Goal: Task Accomplishment & Management: Manage account settings

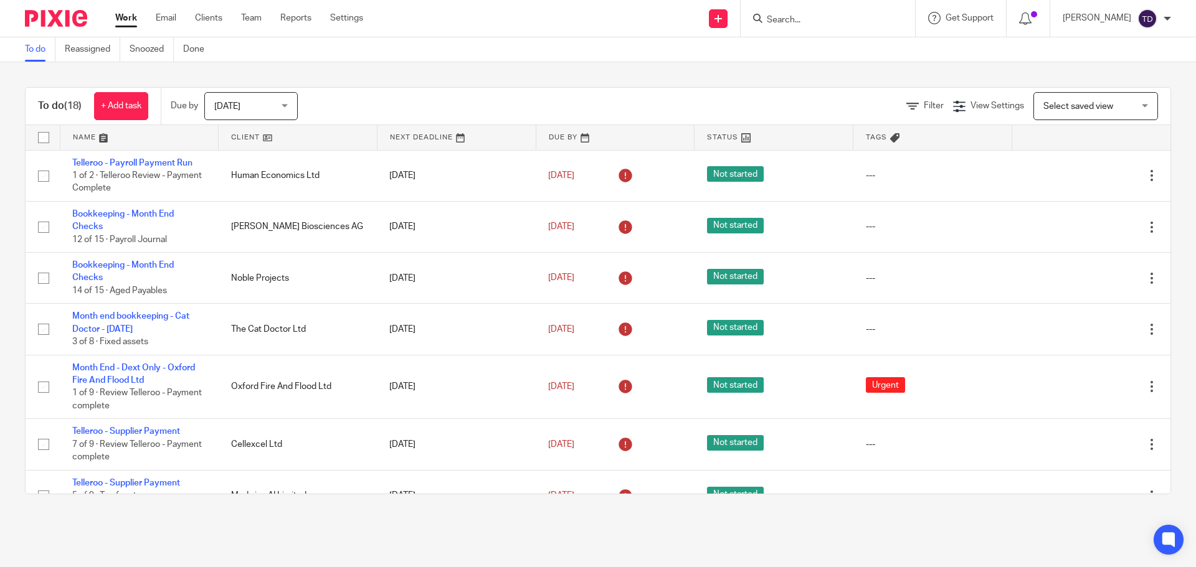
click at [620, 526] on main "To do Reassigned Snoozed Done To do (18) + Add task Due by [DATE] [DATE] [DATE]…" at bounding box center [598, 283] width 1196 height 567
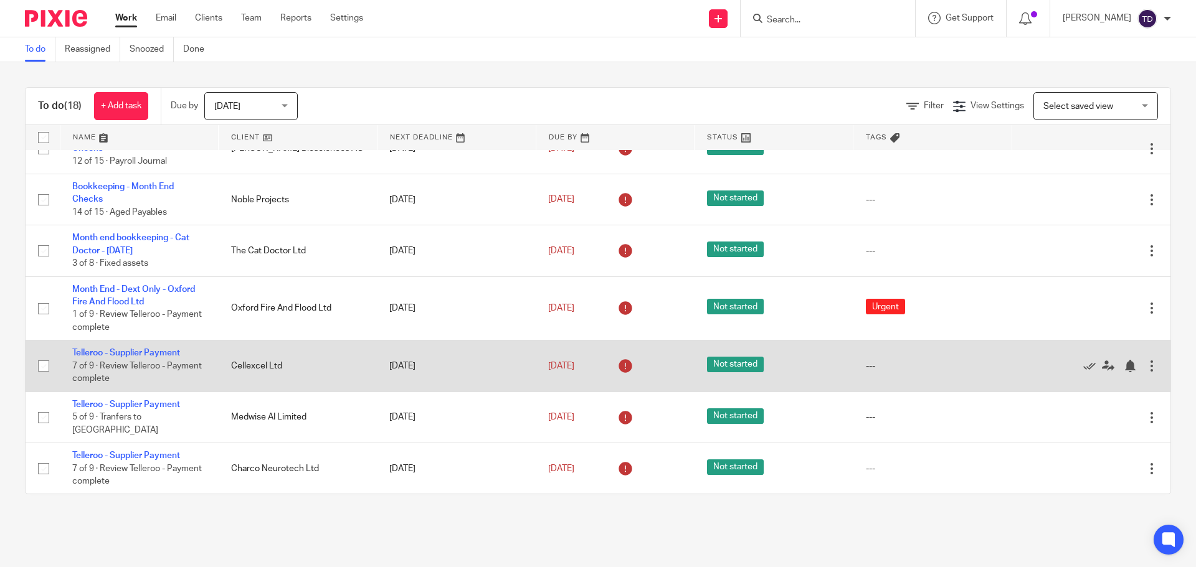
scroll to position [125, 0]
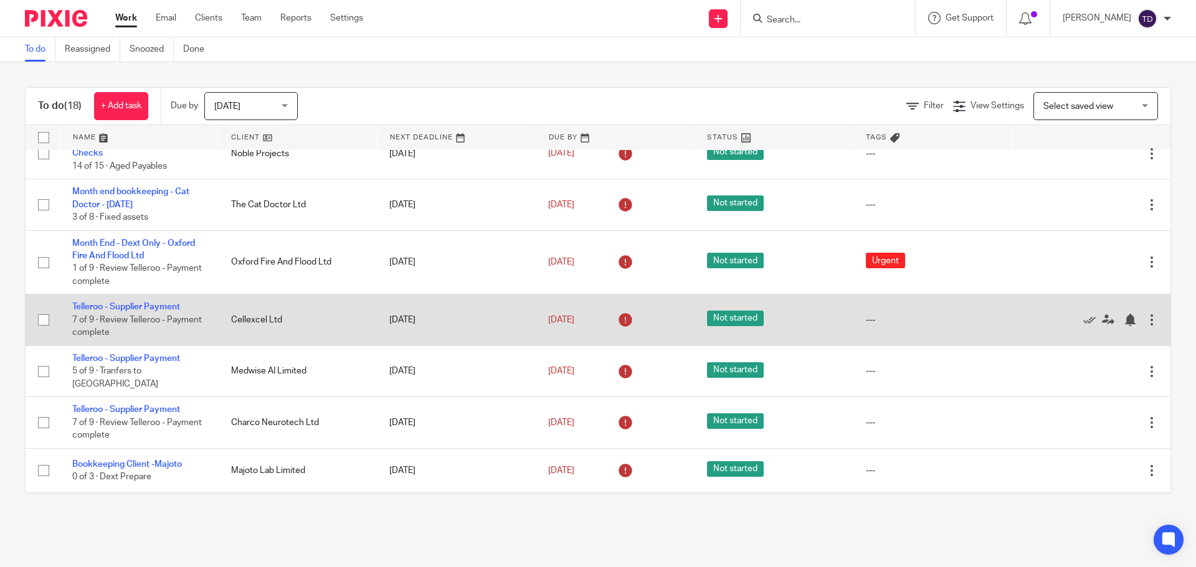
click at [137, 301] on td "Telleroo - Supplier Payment 7 of 9 · Review Telleroo - Payment complete" at bounding box center [139, 320] width 159 height 51
click at [135, 303] on link "Telleroo - Supplier Payment" at bounding box center [126, 307] width 108 height 9
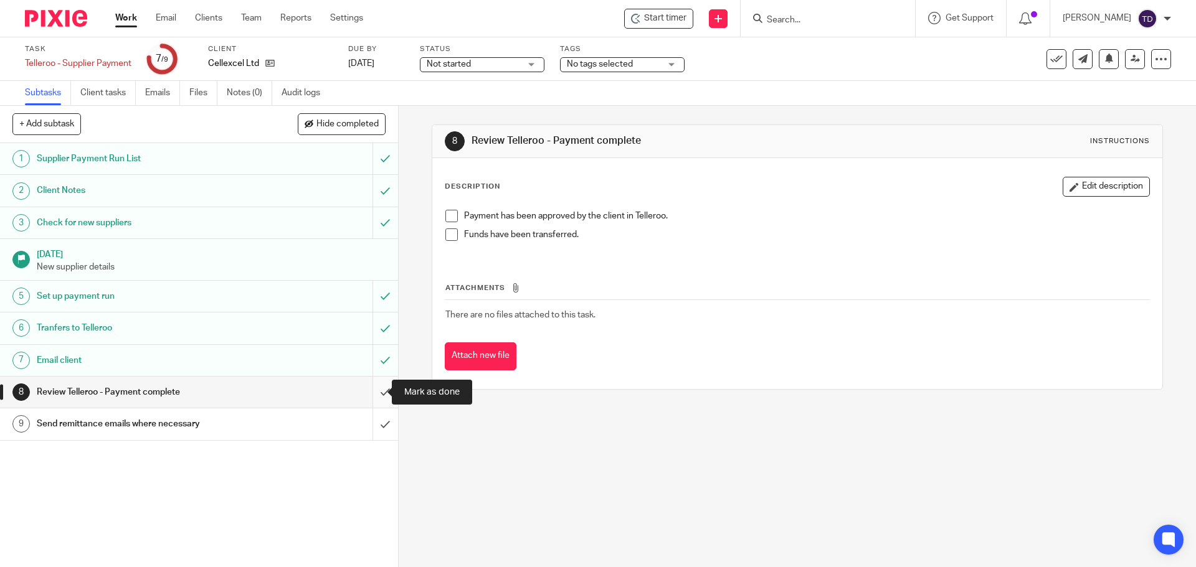
click at [367, 389] on input "submit" at bounding box center [199, 392] width 398 height 31
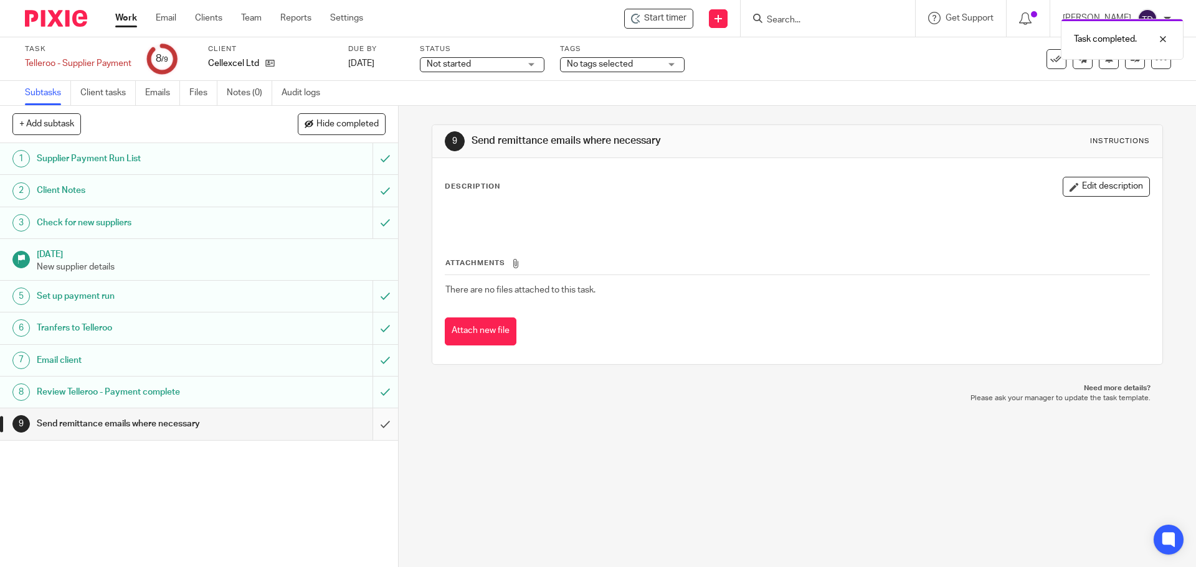
click at [372, 427] on input "submit" at bounding box center [199, 423] width 398 height 31
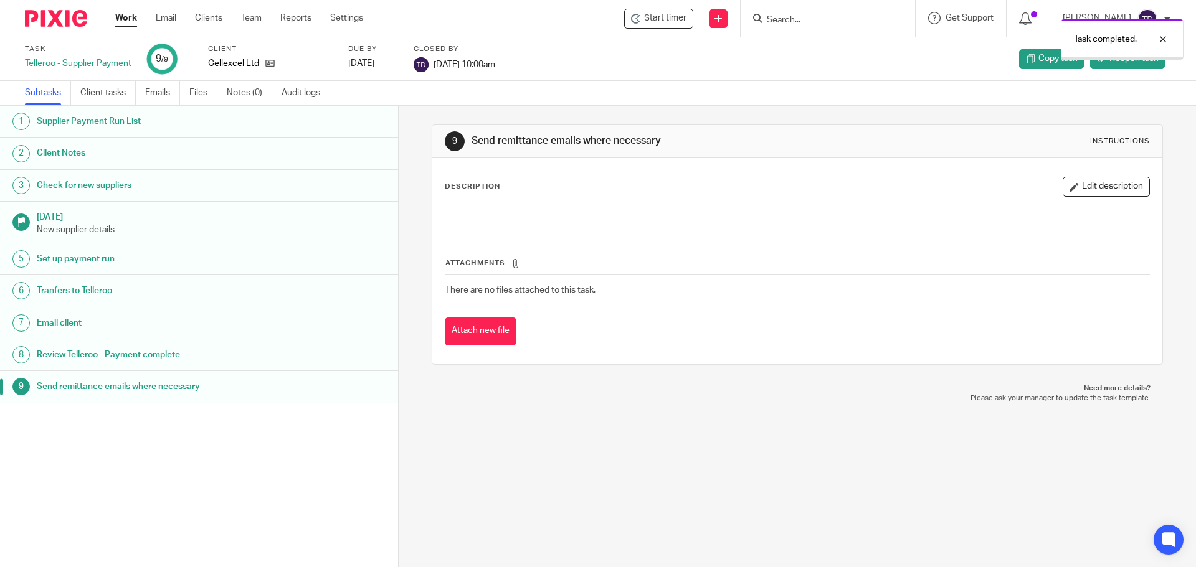
click at [130, 21] on link "Work" at bounding box center [126, 18] width 22 height 12
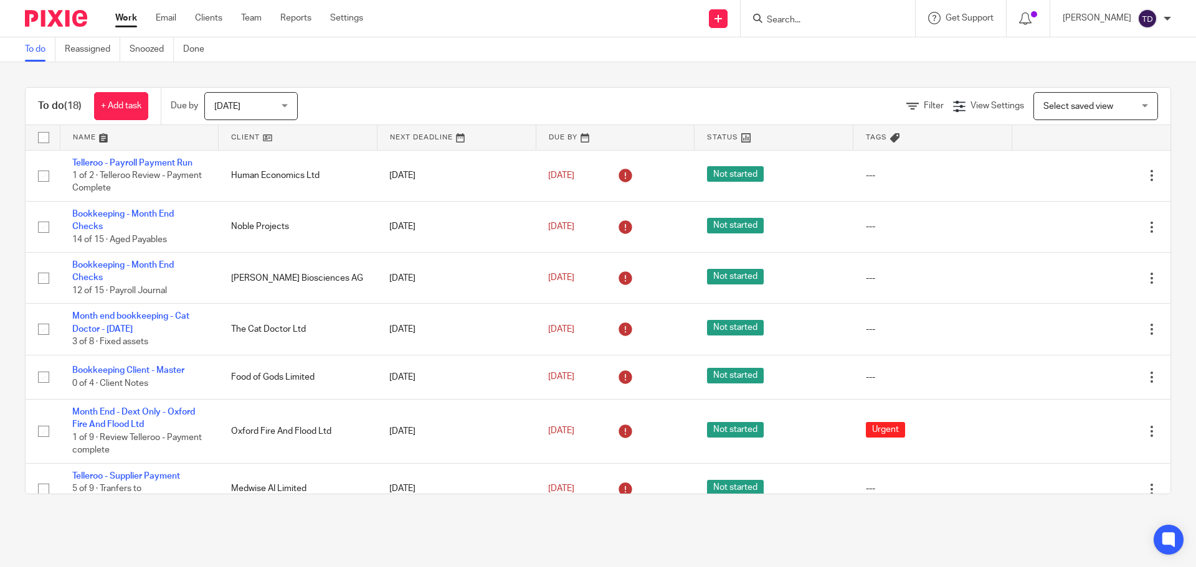
click at [272, 110] on span "Today" at bounding box center [247, 106] width 66 height 26
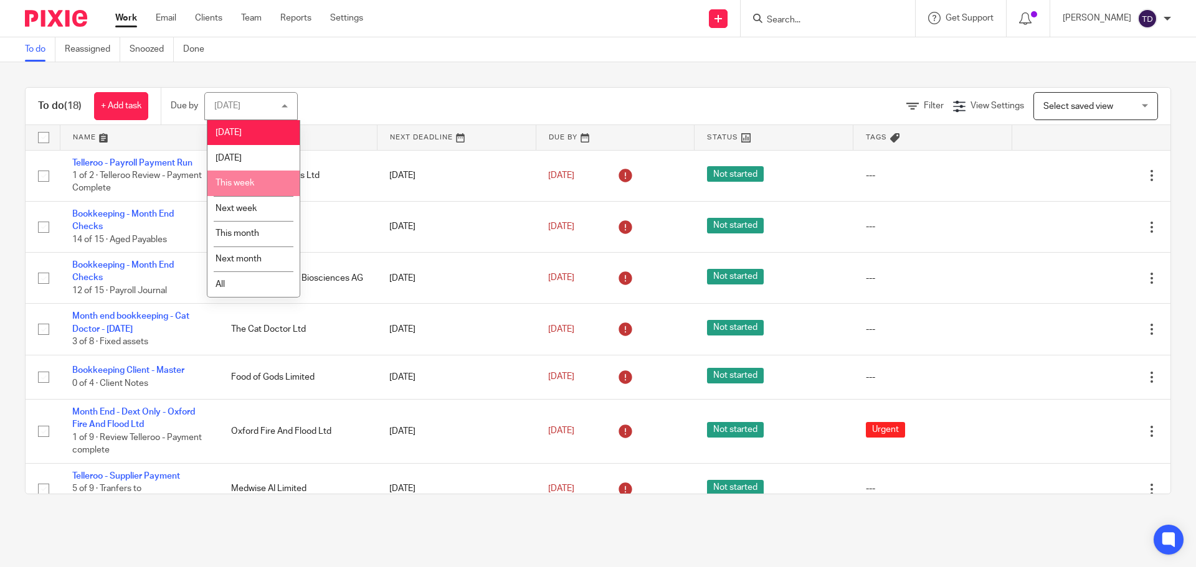
click at [267, 178] on li "This week" at bounding box center [253, 184] width 92 height 26
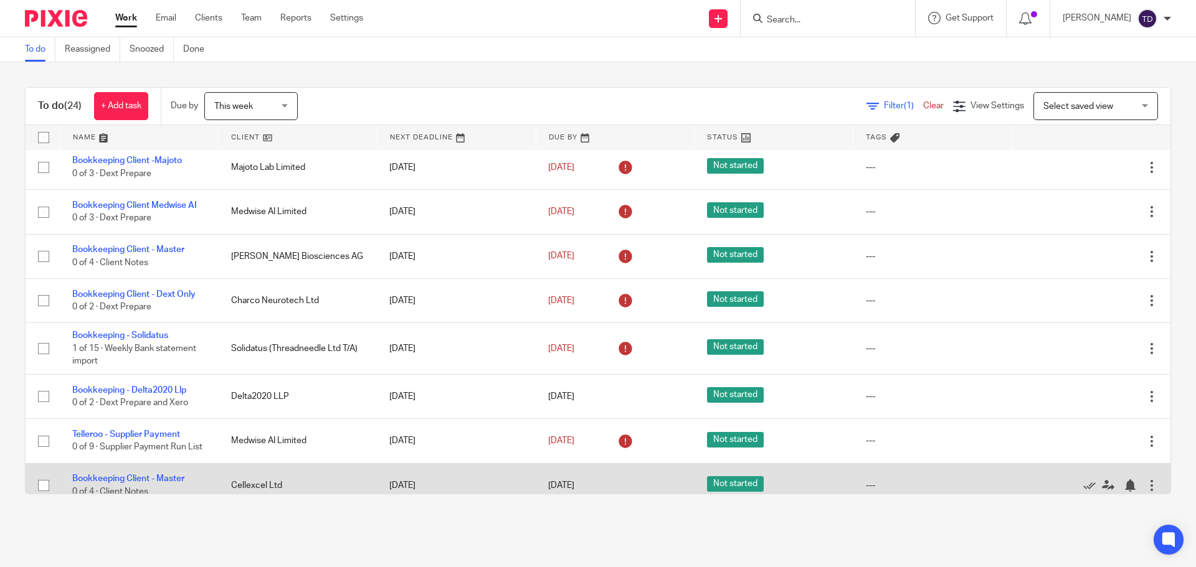
scroll to position [415, 0]
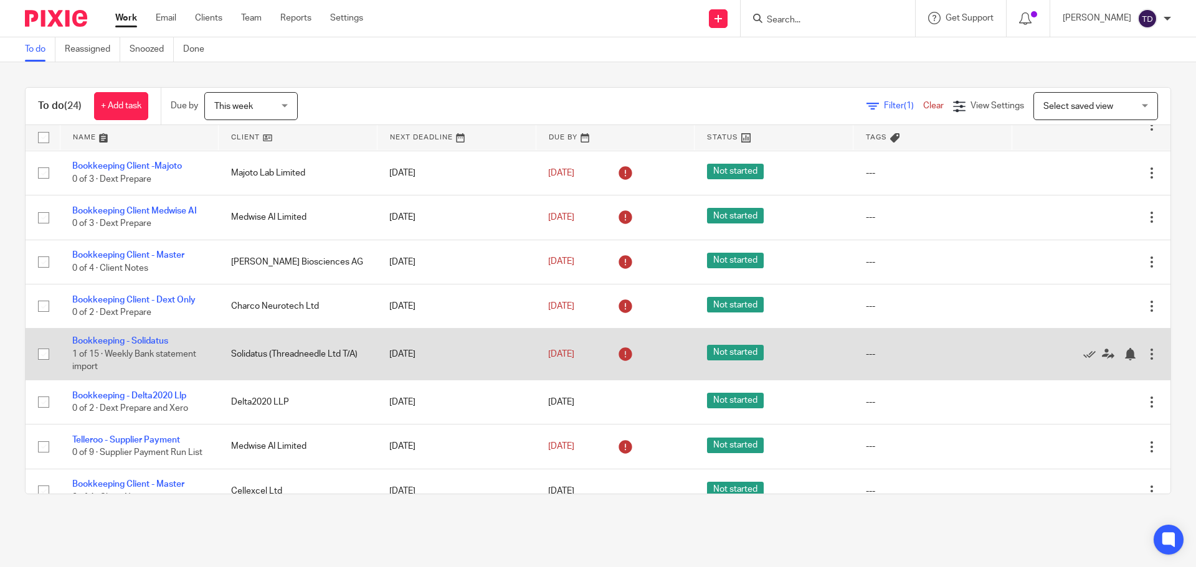
click at [296, 349] on td "Solidatus (Threadneedle Ltd T/A)" at bounding box center [298, 354] width 159 height 51
click at [143, 337] on link "Bookkeeping - Solidatus" at bounding box center [120, 341] width 96 height 9
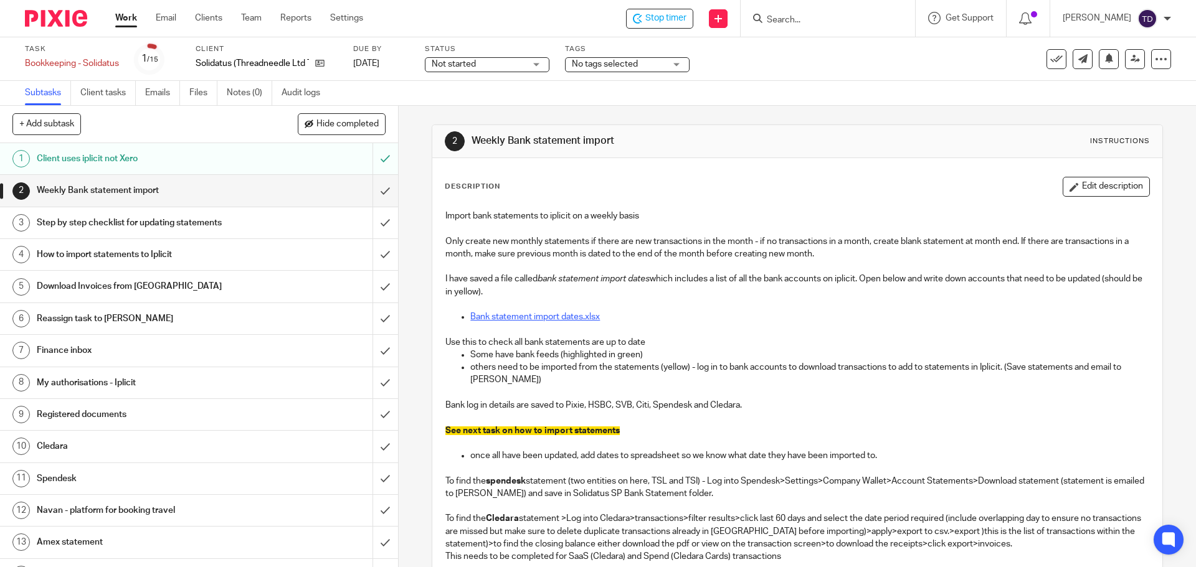
drag, startPoint x: 537, startPoint y: 310, endPoint x: 531, endPoint y: 314, distance: 7.1
click at [284, 186] on div "Weekly Bank statement import" at bounding box center [198, 190] width 323 height 19
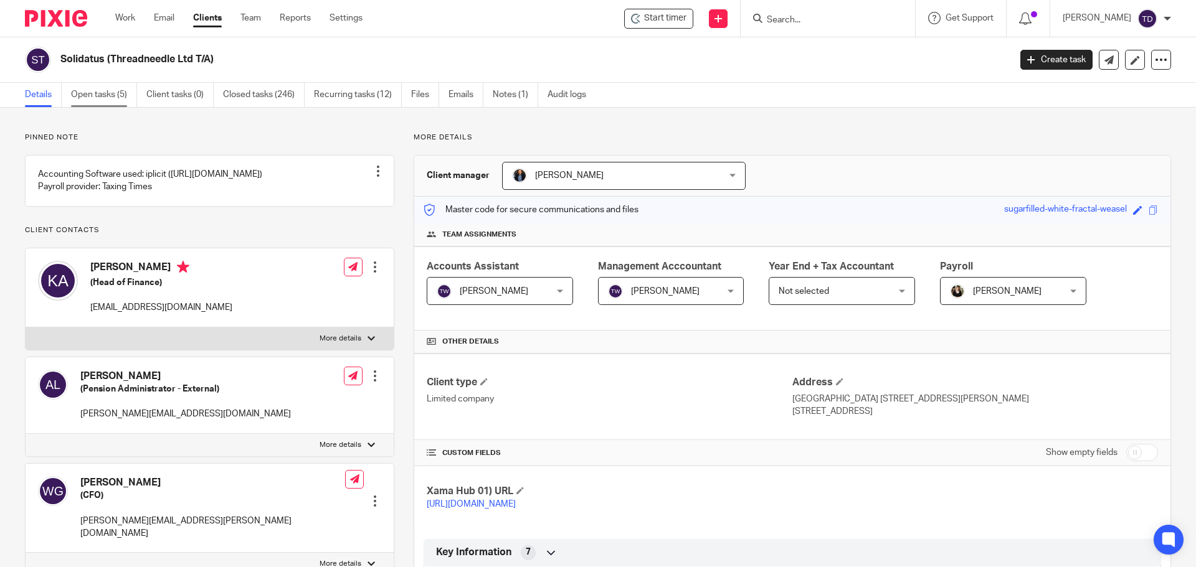
click at [108, 84] on main "Solidatus (Threadneedle Ltd T/A) Create task Update from Companies House Export…" at bounding box center [598, 283] width 1196 height 567
click at [105, 88] on link "Open tasks (5)" at bounding box center [104, 95] width 66 height 24
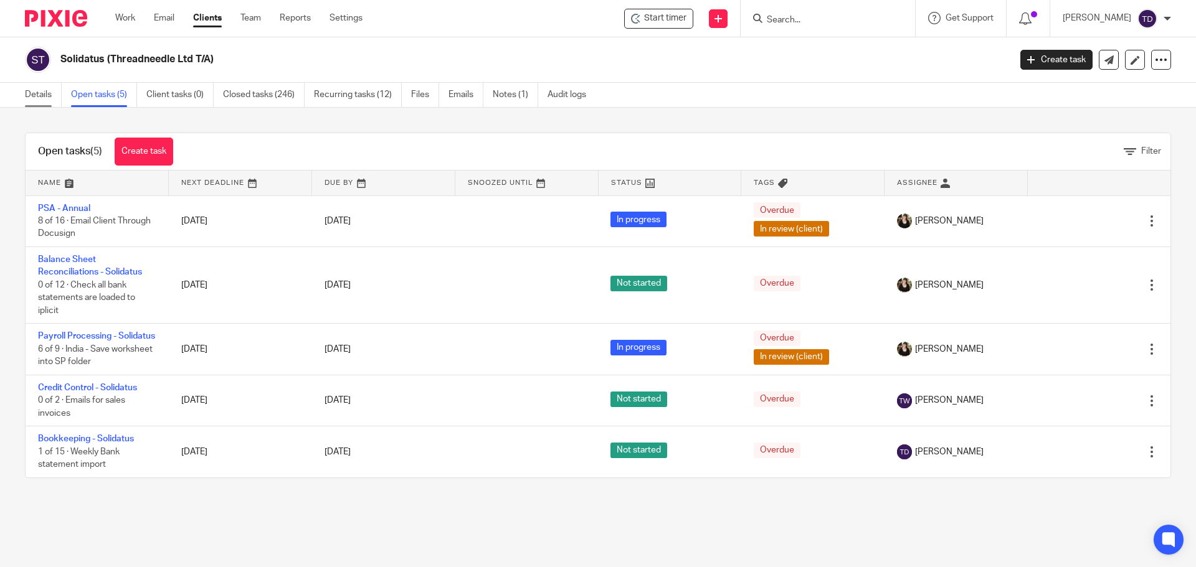
click at [46, 90] on link "Details" at bounding box center [43, 95] width 37 height 24
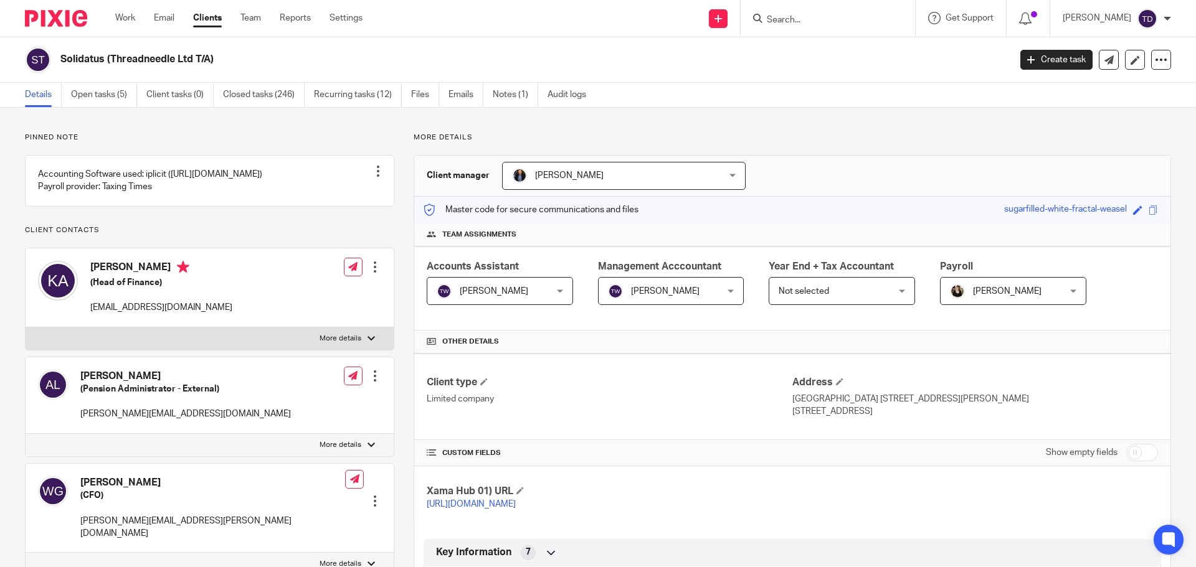
click at [110, 95] on link "Open tasks (5)" at bounding box center [104, 95] width 66 height 24
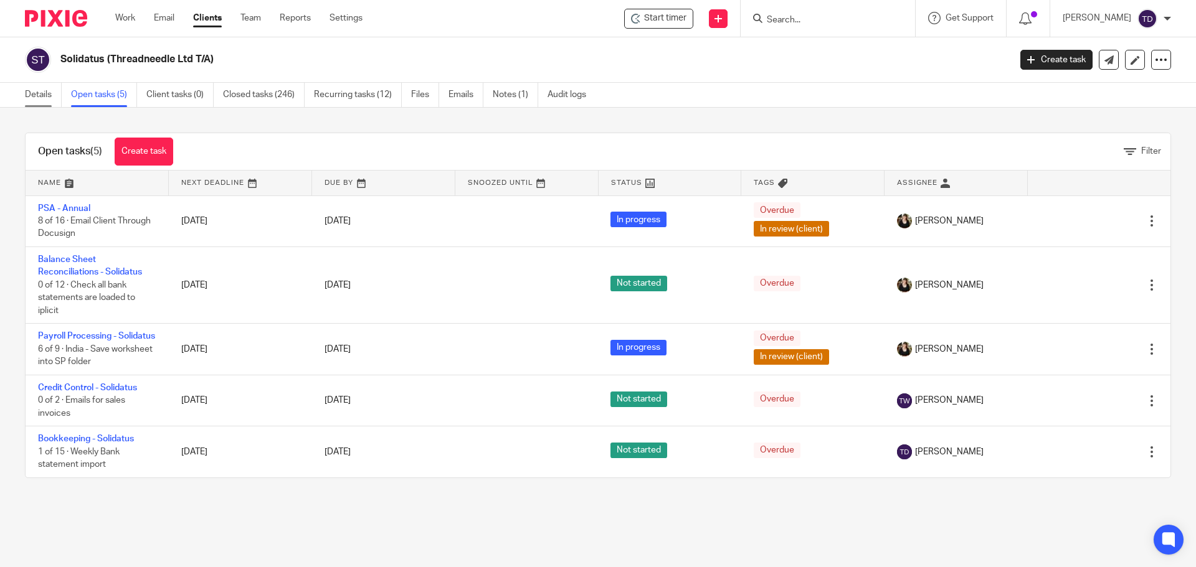
click at [43, 100] on link "Details" at bounding box center [43, 95] width 37 height 24
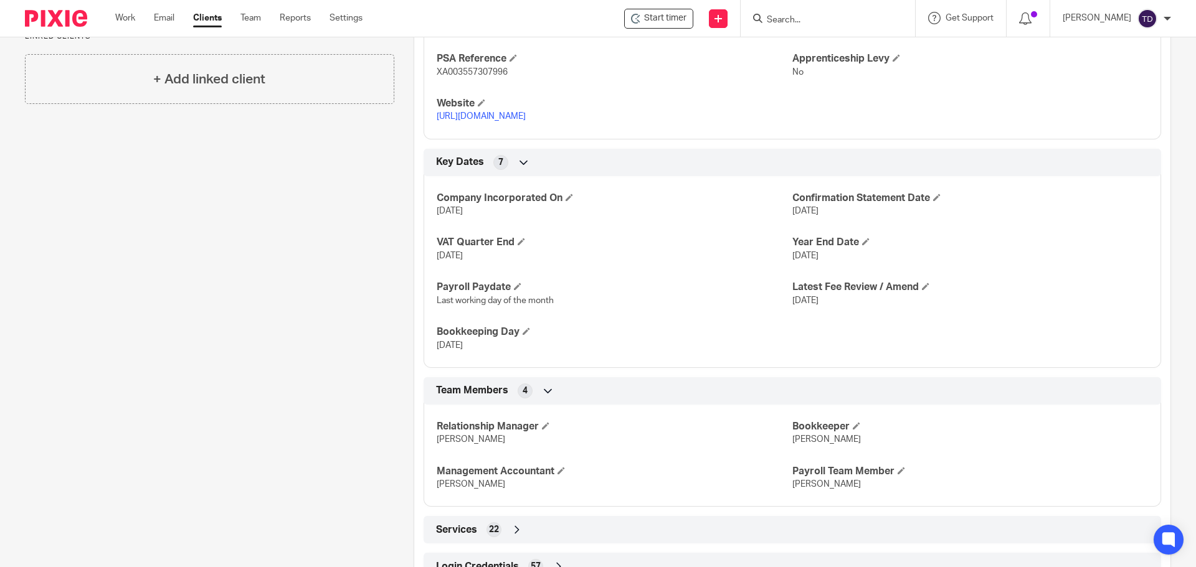
scroll to position [704, 0]
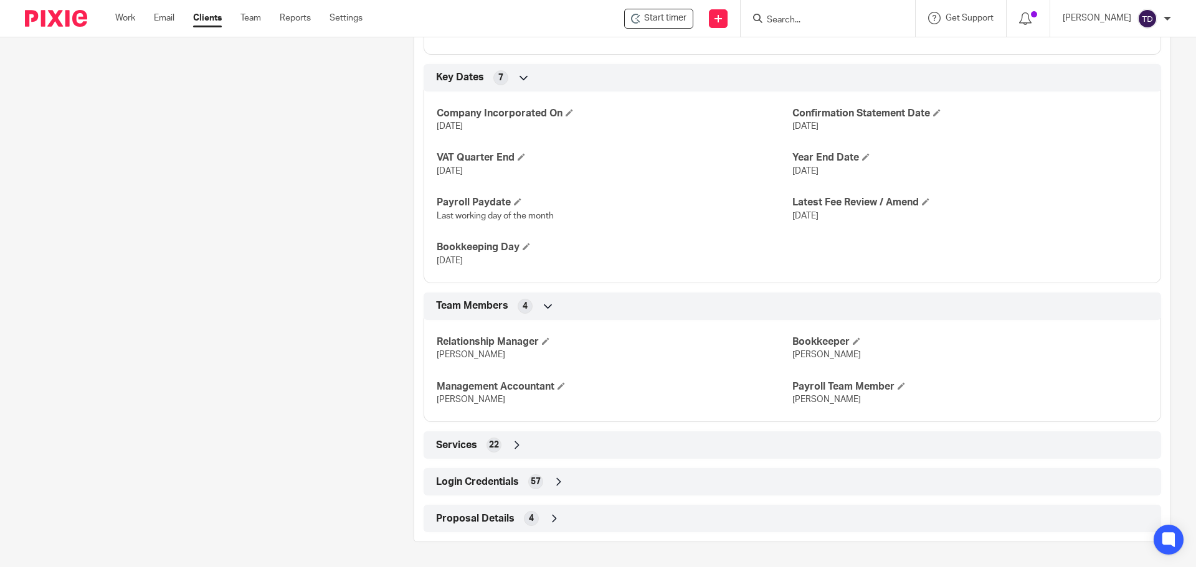
click at [539, 476] on div "Login Credentials 57" at bounding box center [792, 481] width 719 height 21
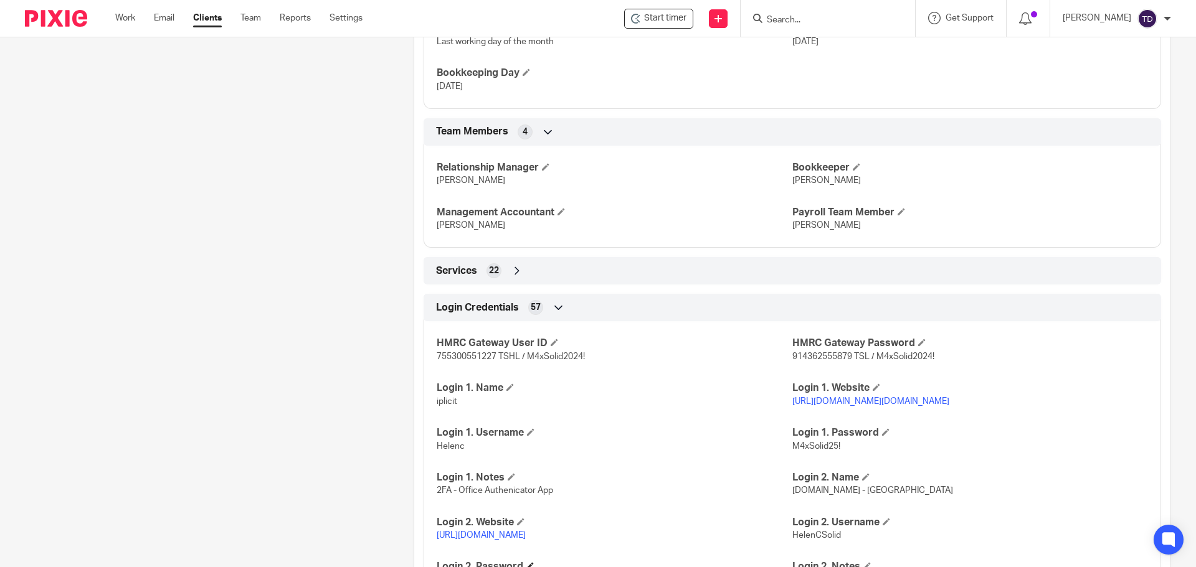
scroll to position [1015, 0]
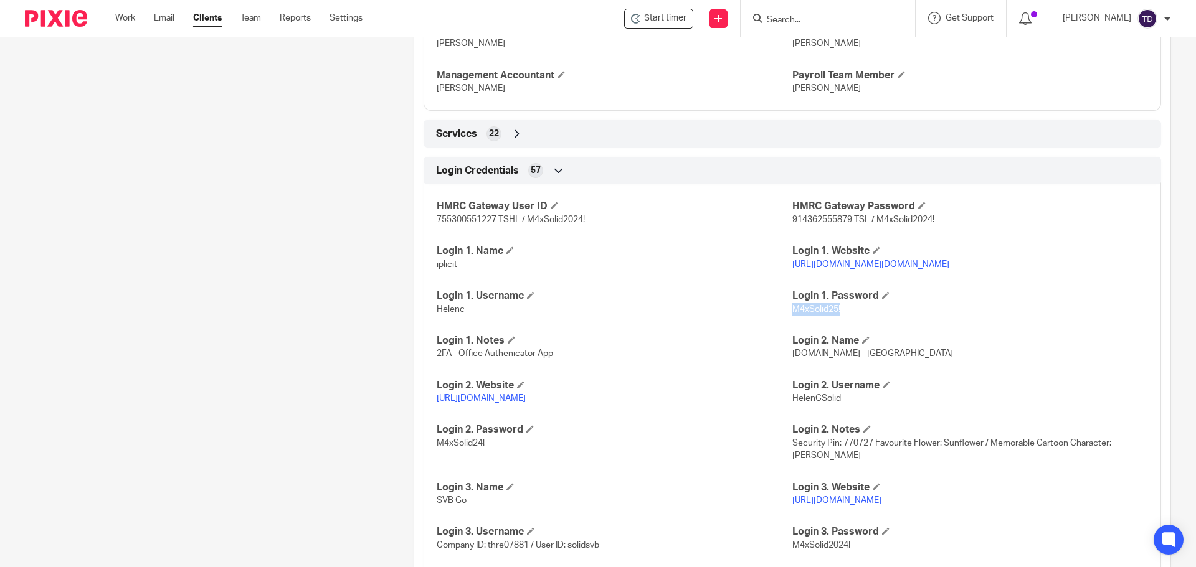
drag, startPoint x: 838, startPoint y: 309, endPoint x: 786, endPoint y: 311, distance: 51.7
click at [792, 311] on p "M4xSolid25!" at bounding box center [970, 309] width 356 height 12
copy span "M4xSolid25!"
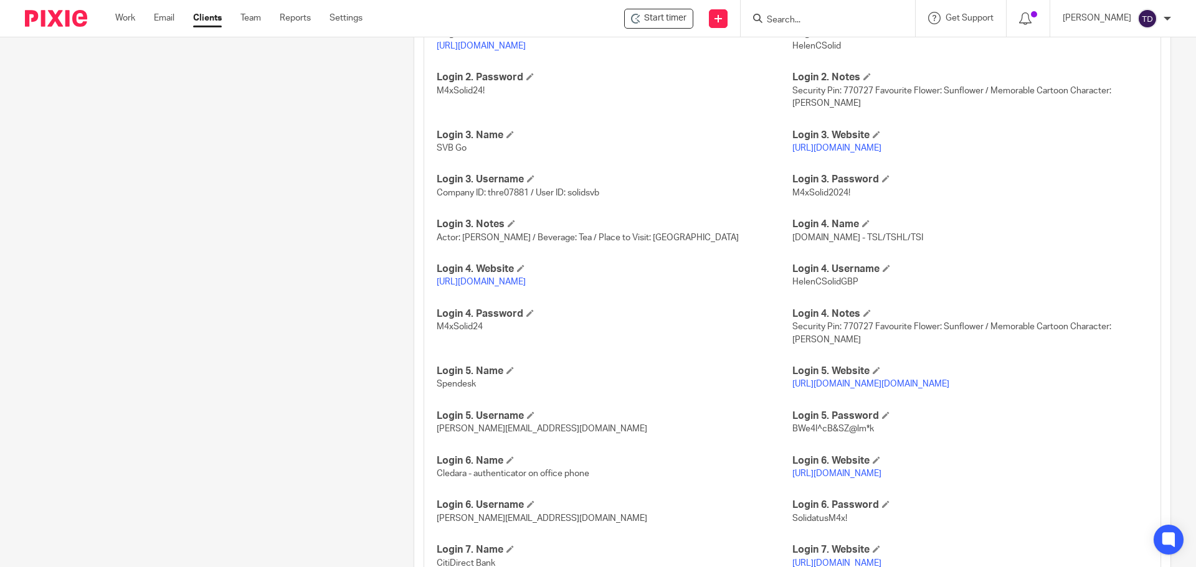
scroll to position [1399, 0]
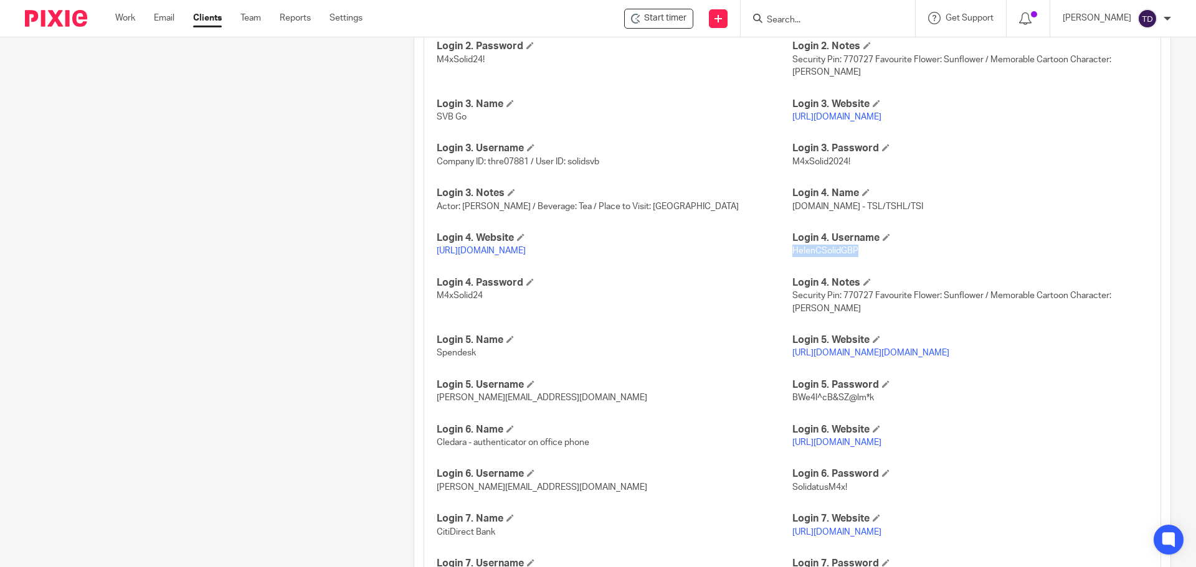
drag, startPoint x: 851, startPoint y: 249, endPoint x: 785, endPoint y: 252, distance: 66.1
click at [792, 252] on span "HelenCSolidGBP" at bounding box center [825, 251] width 66 height 9
copy span "HelenCSolidGBP"
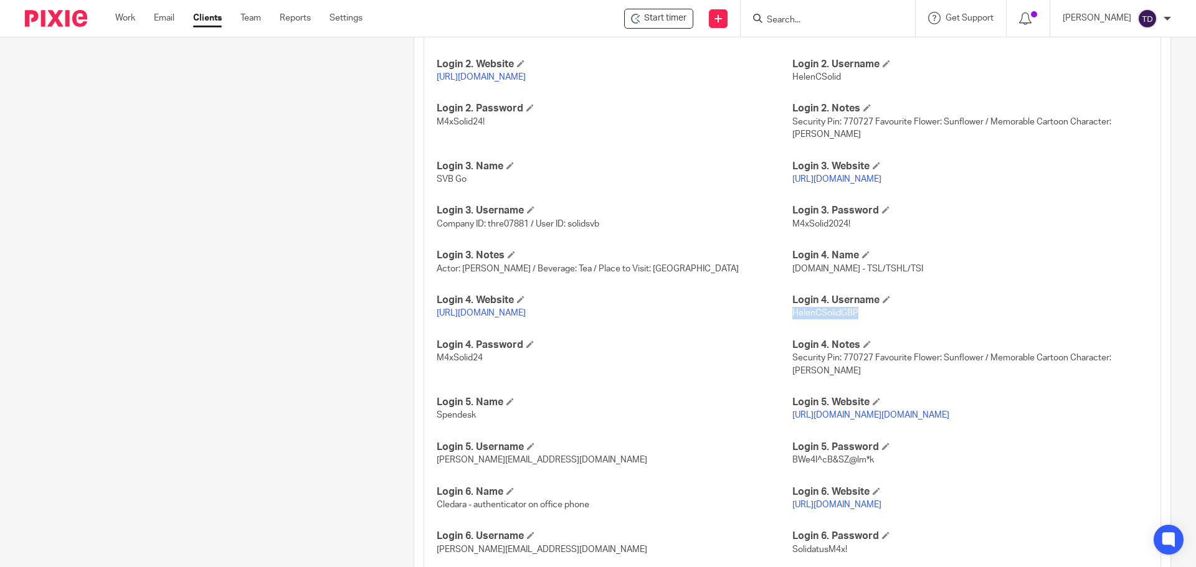
scroll to position [1150, 0]
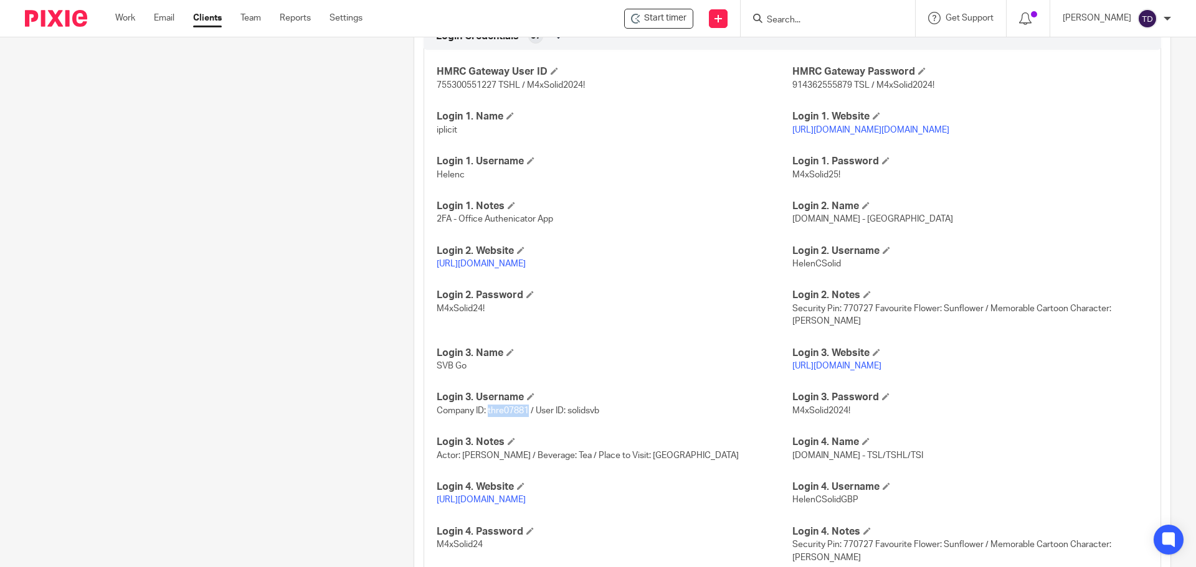
drag, startPoint x: 525, startPoint y: 411, endPoint x: 485, endPoint y: 412, distance: 39.9
click at [485, 412] on span "Company ID: thre07881 / User ID: solidsvb" at bounding box center [518, 411] width 163 height 9
copy span "thre07881"
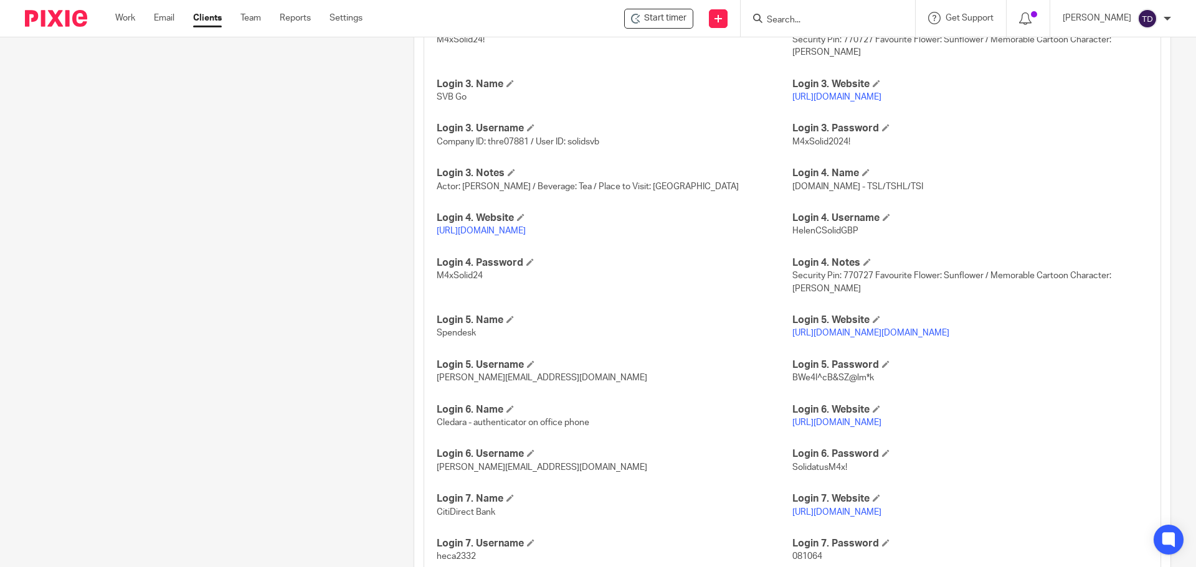
scroll to position [1508, 0]
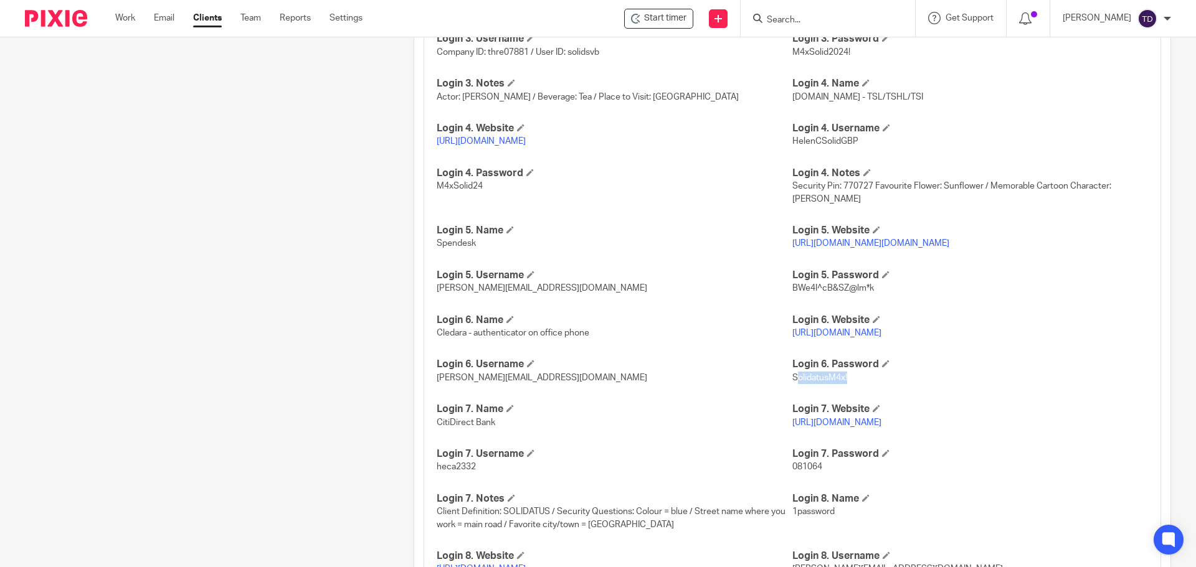
drag, startPoint x: 842, startPoint y: 413, endPoint x: 786, endPoint y: 415, distance: 55.5
click at [792, 384] on p "SolidatusM4x!" at bounding box center [970, 378] width 356 height 12
drag, startPoint x: 574, startPoint y: 413, endPoint x: 434, endPoint y: 416, distance: 140.1
click at [437, 384] on p "hannahm@maxaccountants.co.uk" at bounding box center [615, 378] width 356 height 12
copy span "hannahm@maxaccountants.co.uk"
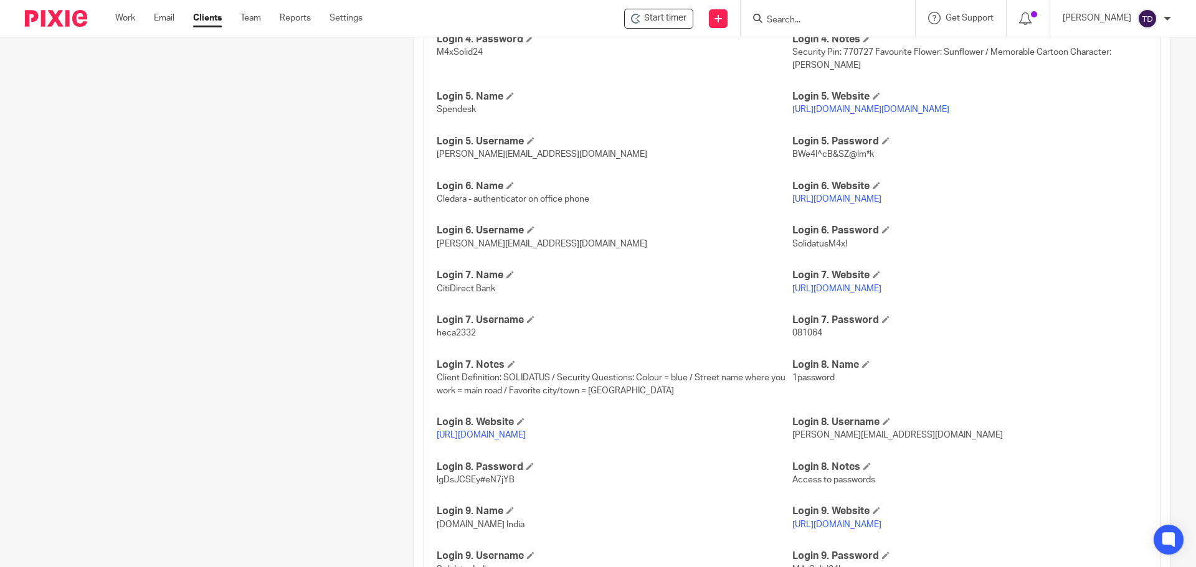
scroll to position [1085, 0]
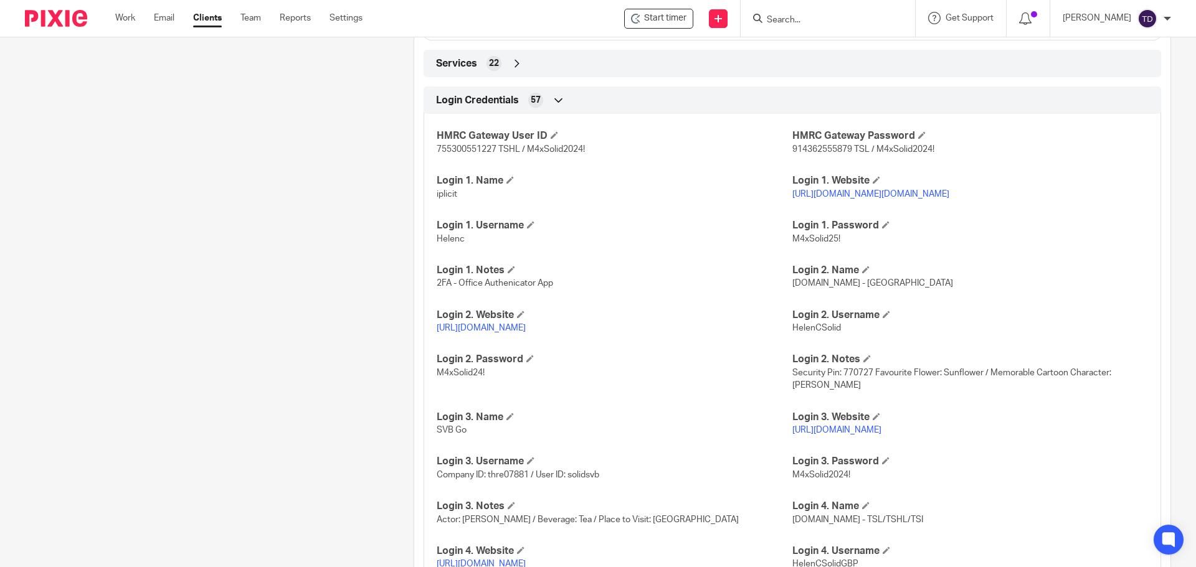
drag, startPoint x: 849, startPoint y: 192, endPoint x: 745, endPoint y: 219, distance: 106.8
drag, startPoint x: 836, startPoint y: 328, endPoint x: 788, endPoint y: 331, distance: 48.0
click at [792, 331] on p "HelenCSolid" at bounding box center [970, 328] width 356 height 12
copy span "HelenCSolid"
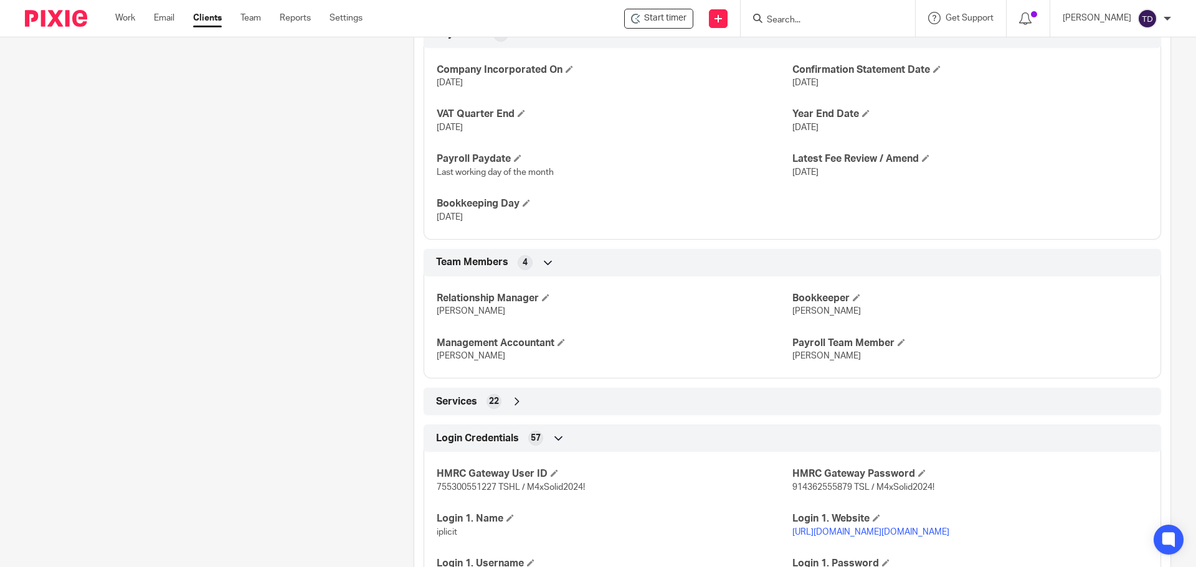
scroll to position [996, 0]
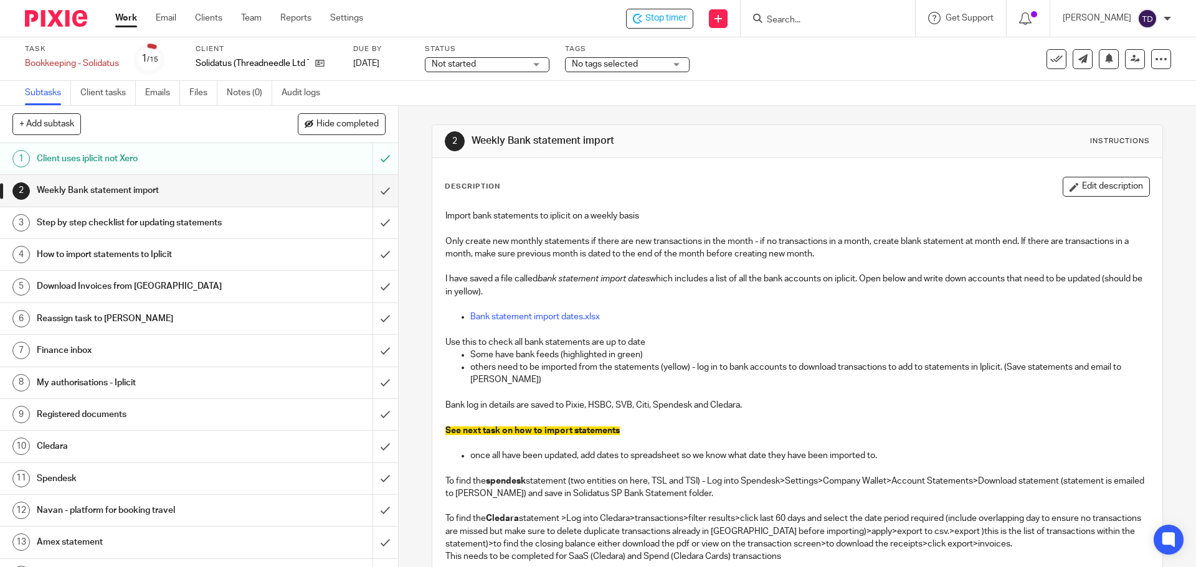
scroll to position [245, 0]
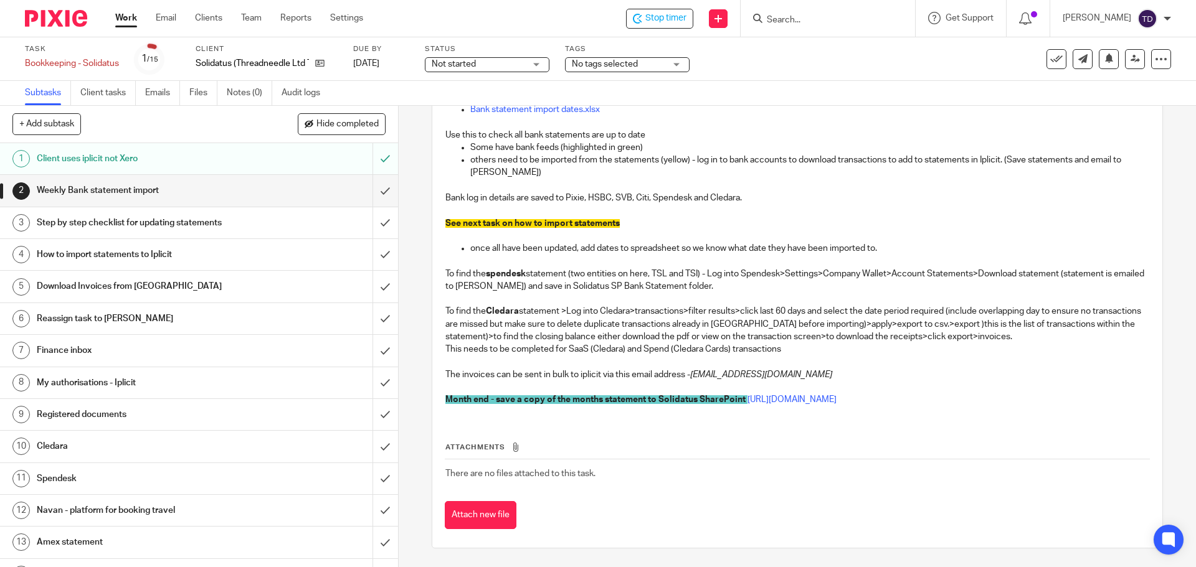
drag, startPoint x: 691, startPoint y: 338, endPoint x: 971, endPoint y: 341, distance: 279.6
click at [832, 371] on em "a9313f7d-edb6-4381-9ec0-6bbd66990deb@ap-automation.iplicit.com" at bounding box center [761, 375] width 142 height 9
copy em "a9313f7d-edb6-4381-9ec0-6bbd66990deb@ap-automation.iplicit.com"
click at [369, 196] on input "submit" at bounding box center [199, 190] width 398 height 31
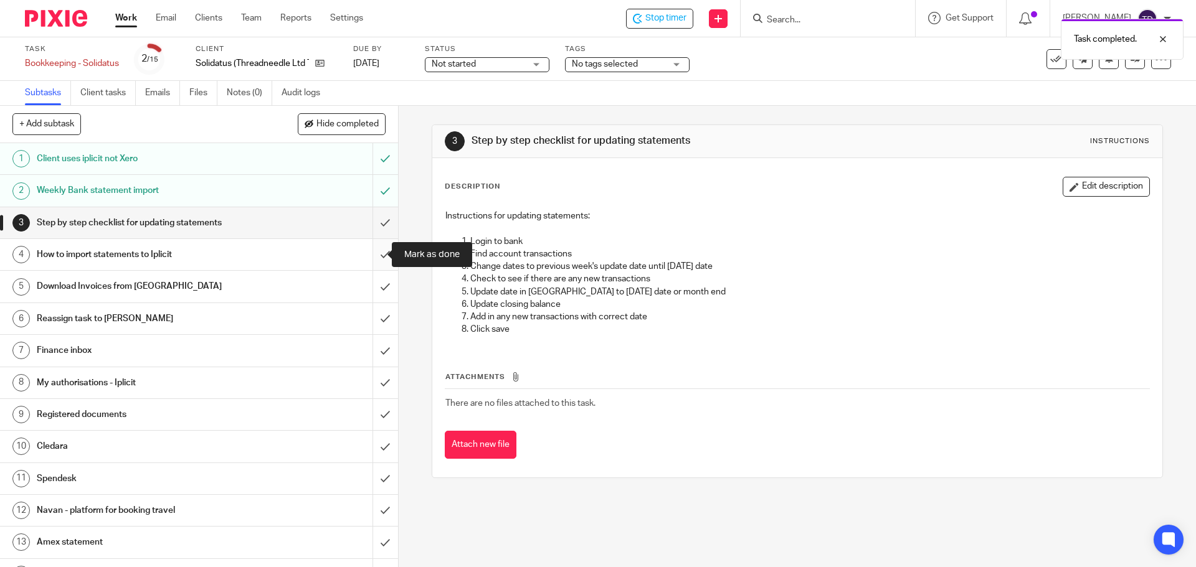
click at [369, 261] on input "submit" at bounding box center [199, 254] width 398 height 31
click at [377, 223] on input "submit" at bounding box center [199, 222] width 398 height 31
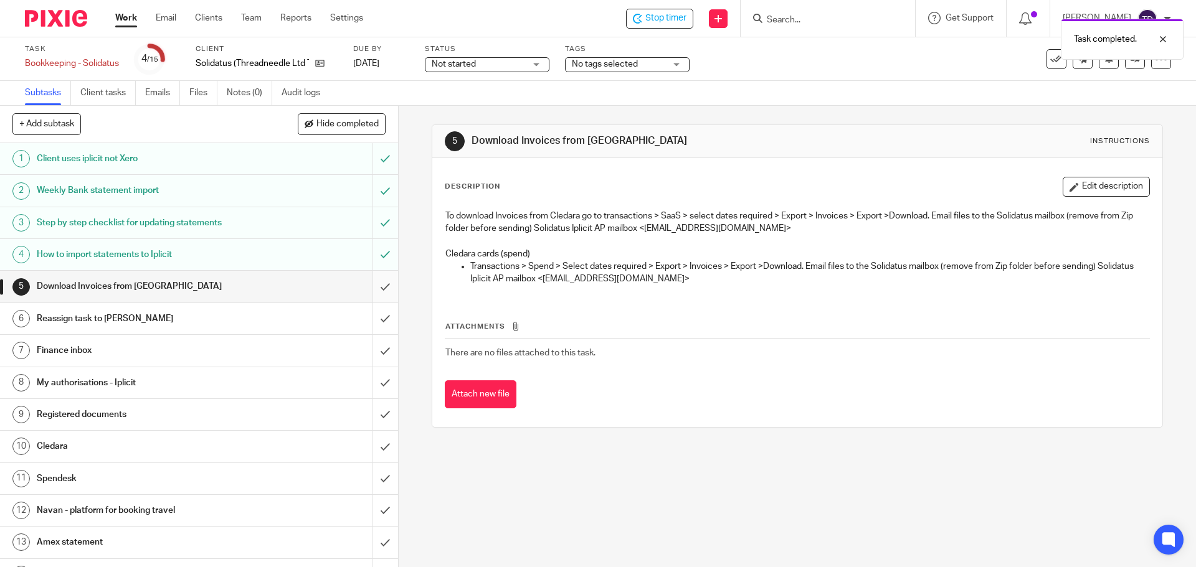
click at [370, 291] on input "submit" at bounding box center [199, 286] width 398 height 31
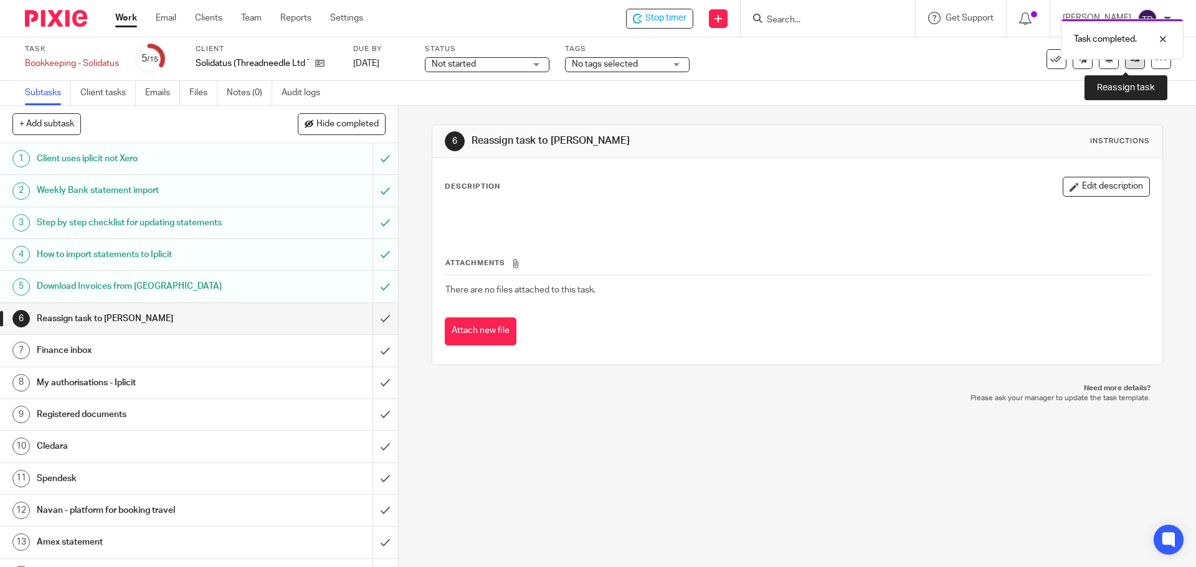
click at [1128, 65] on link at bounding box center [1135, 59] width 20 height 20
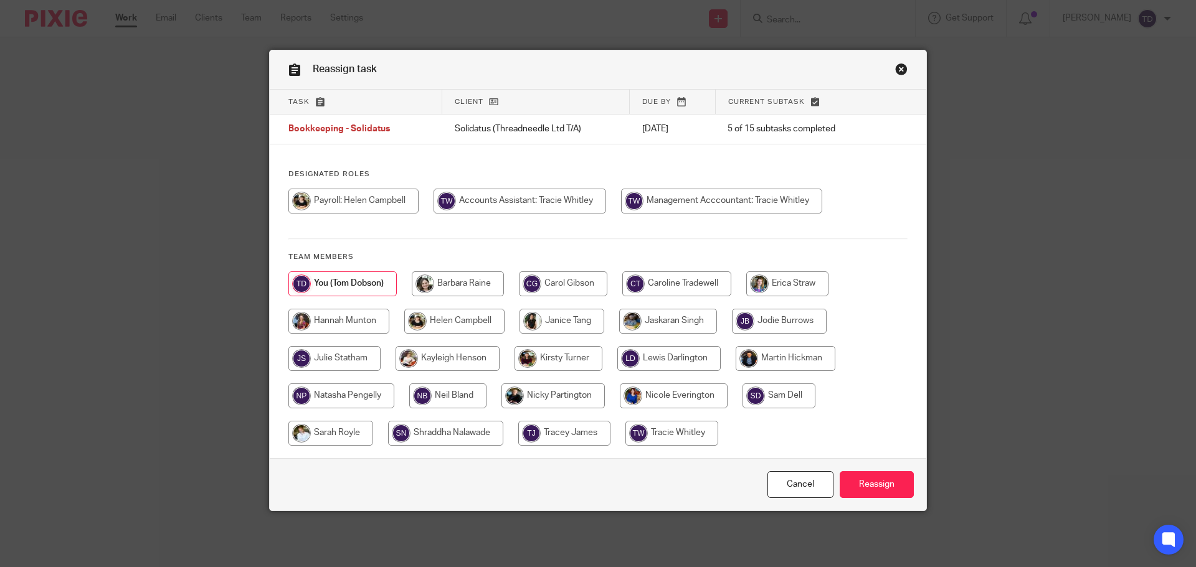
click at [653, 430] on input "radio" at bounding box center [671, 433] width 93 height 25
radio input "true"
click at [849, 483] on input "Reassign" at bounding box center [876, 484] width 74 height 27
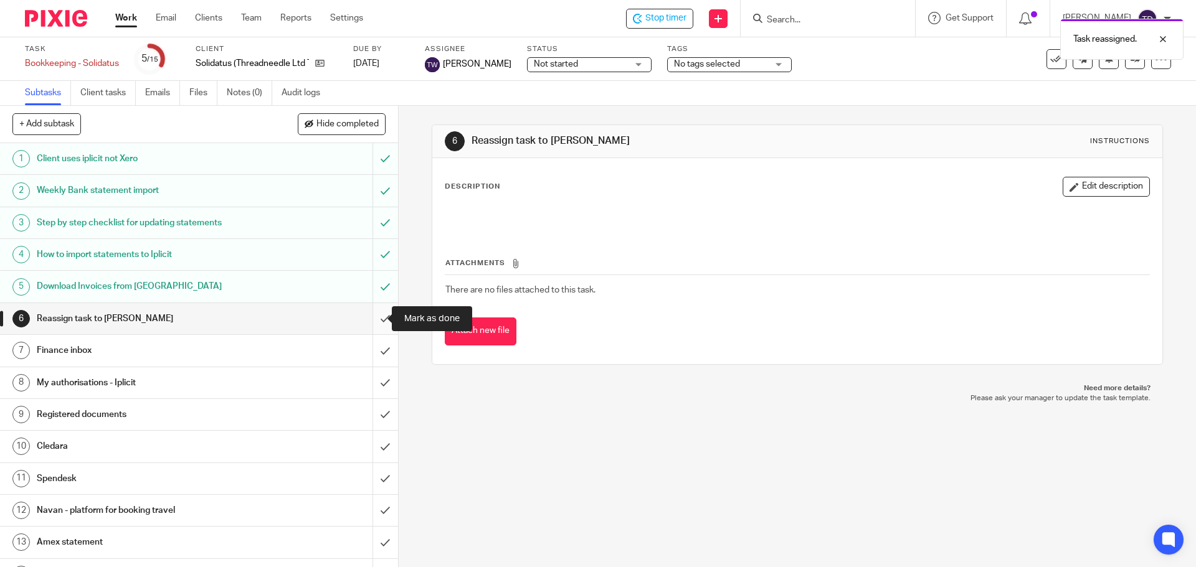
click at [378, 319] on input "submit" at bounding box center [199, 318] width 398 height 31
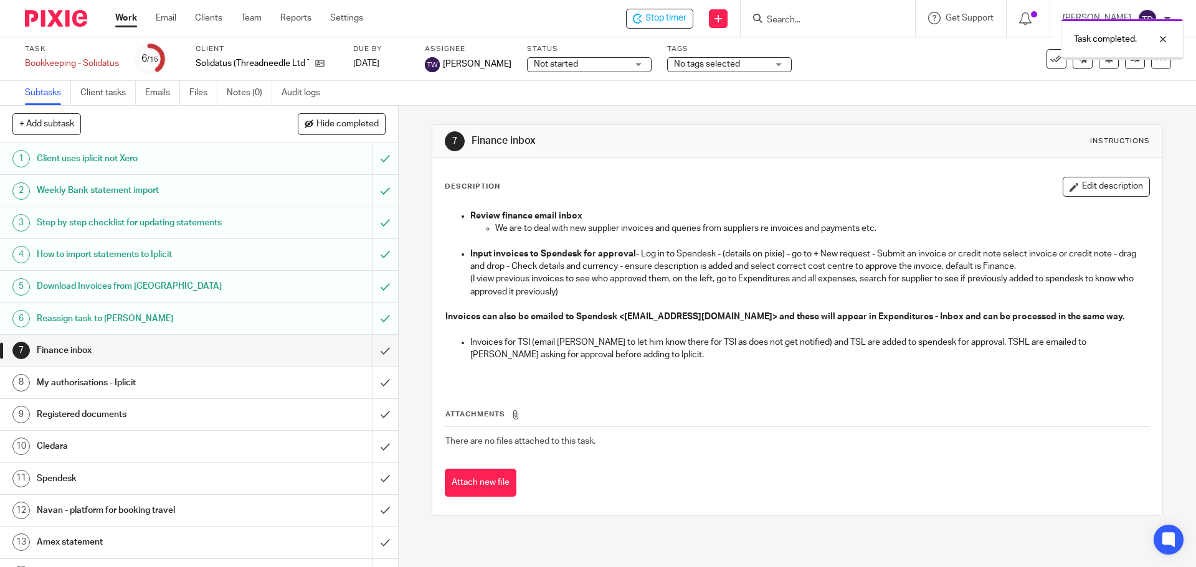
click at [126, 21] on link "Work" at bounding box center [126, 18] width 22 height 12
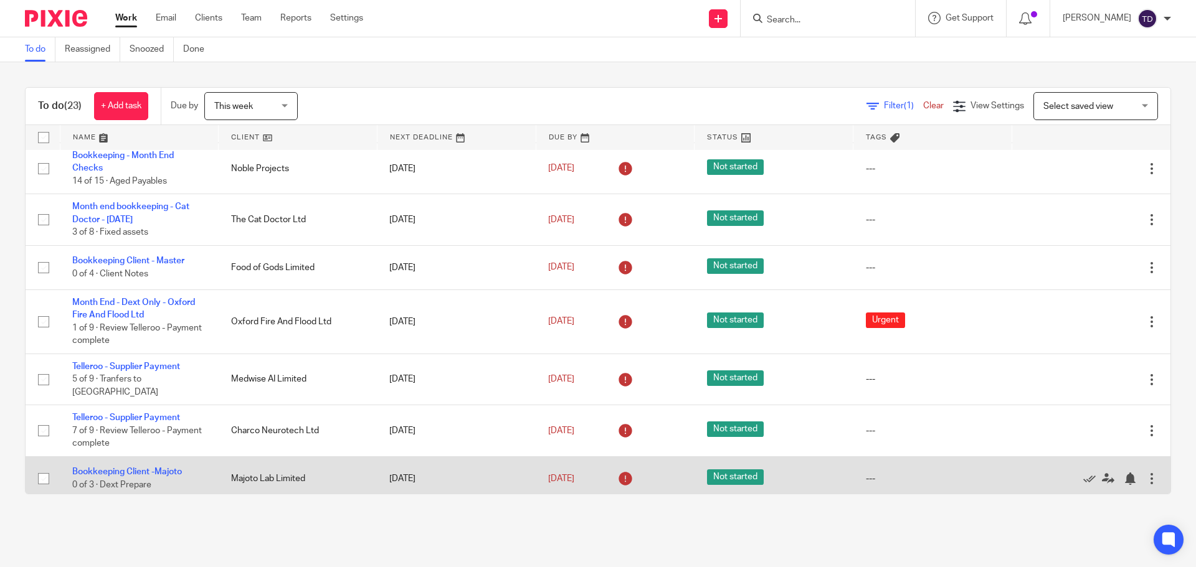
scroll to position [311, 0]
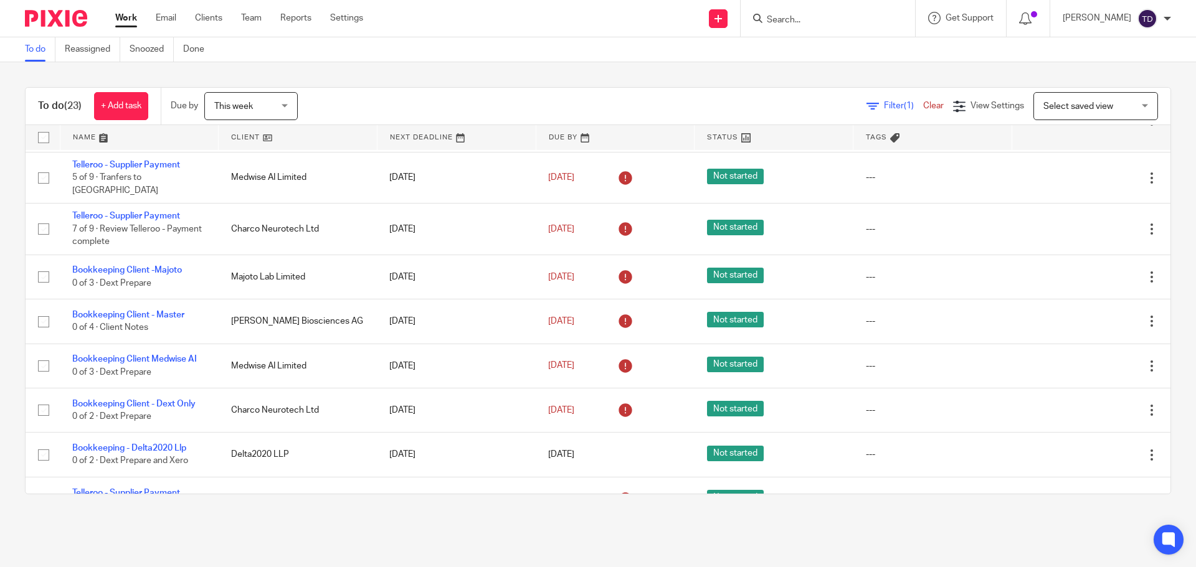
click at [494, 77] on div "To do (23) + Add task Due by This week This week [DATE] [DATE] This week Next w…" at bounding box center [598, 290] width 1196 height 457
click at [131, 14] on link "Work" at bounding box center [126, 18] width 22 height 12
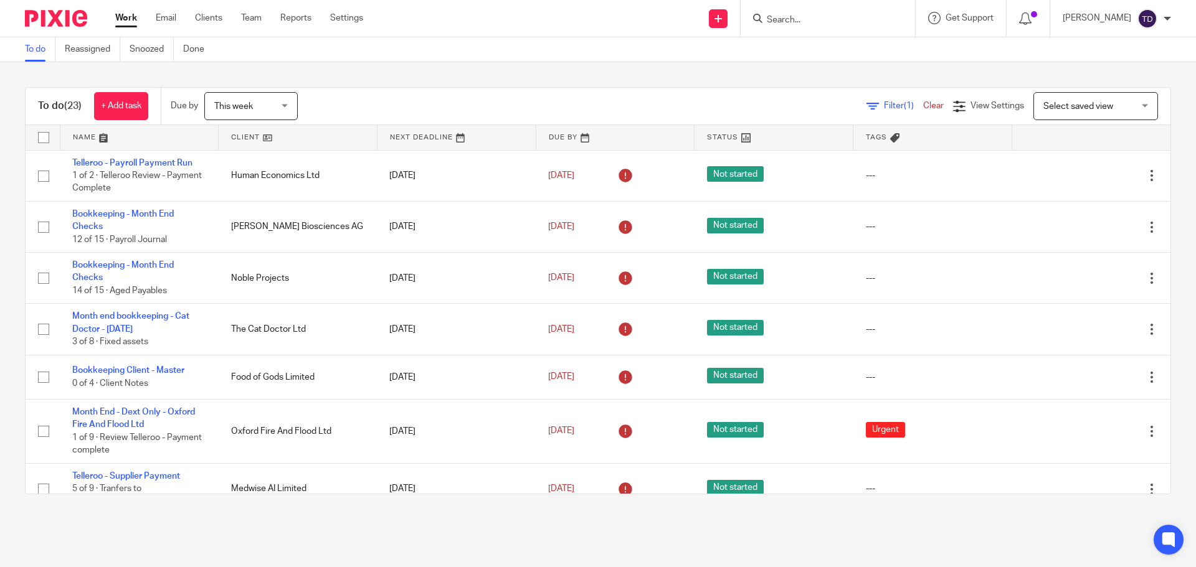
click at [129, 17] on link "Work" at bounding box center [126, 18] width 22 height 12
click at [126, 10] on div "Work Email Clients Team Reports Settings Work Email Clients Team Reports Settin…" at bounding box center [242, 18] width 279 height 37
